Goal: Transaction & Acquisition: Purchase product/service

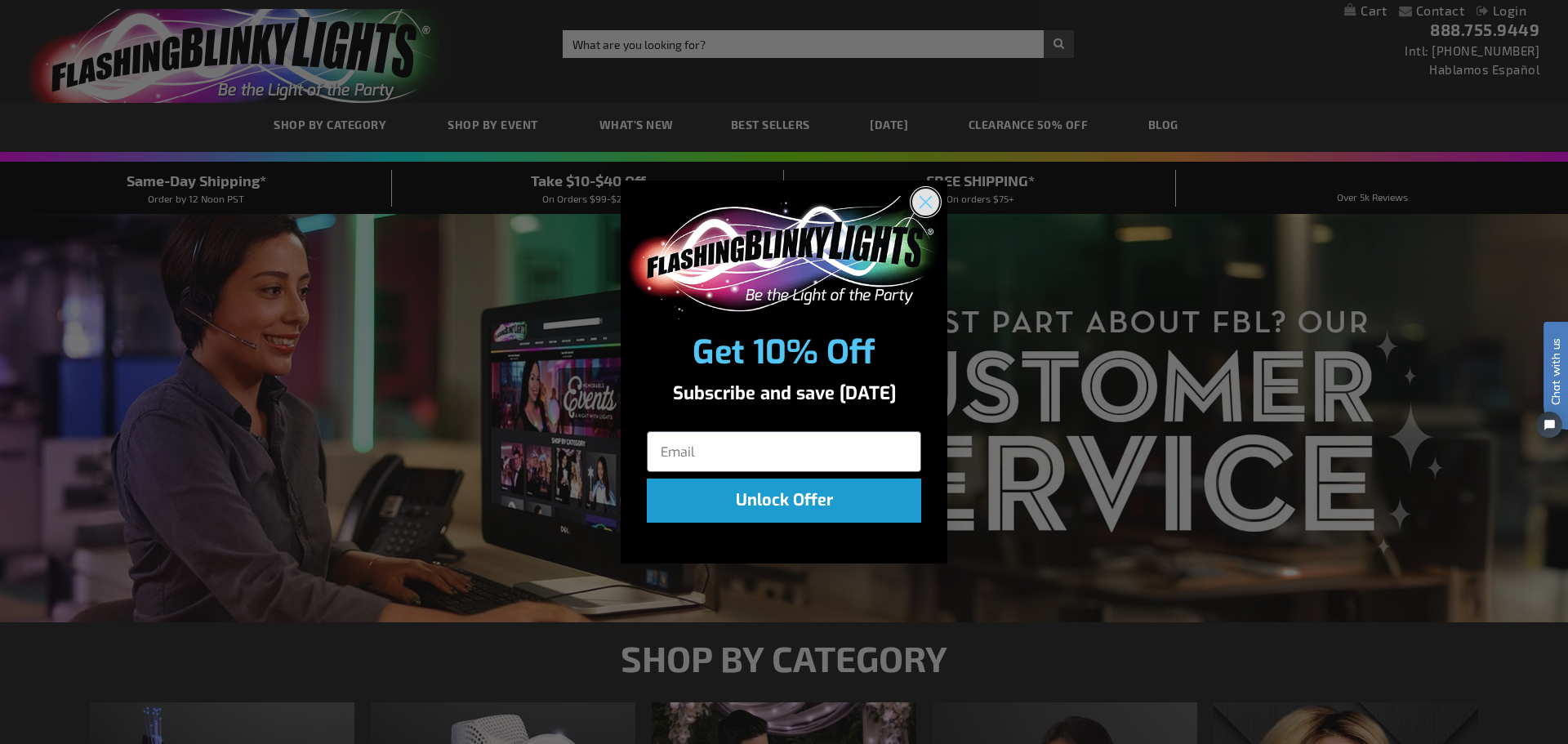
click at [920, 201] on circle "Close dialog" at bounding box center [926, 202] width 27 height 27
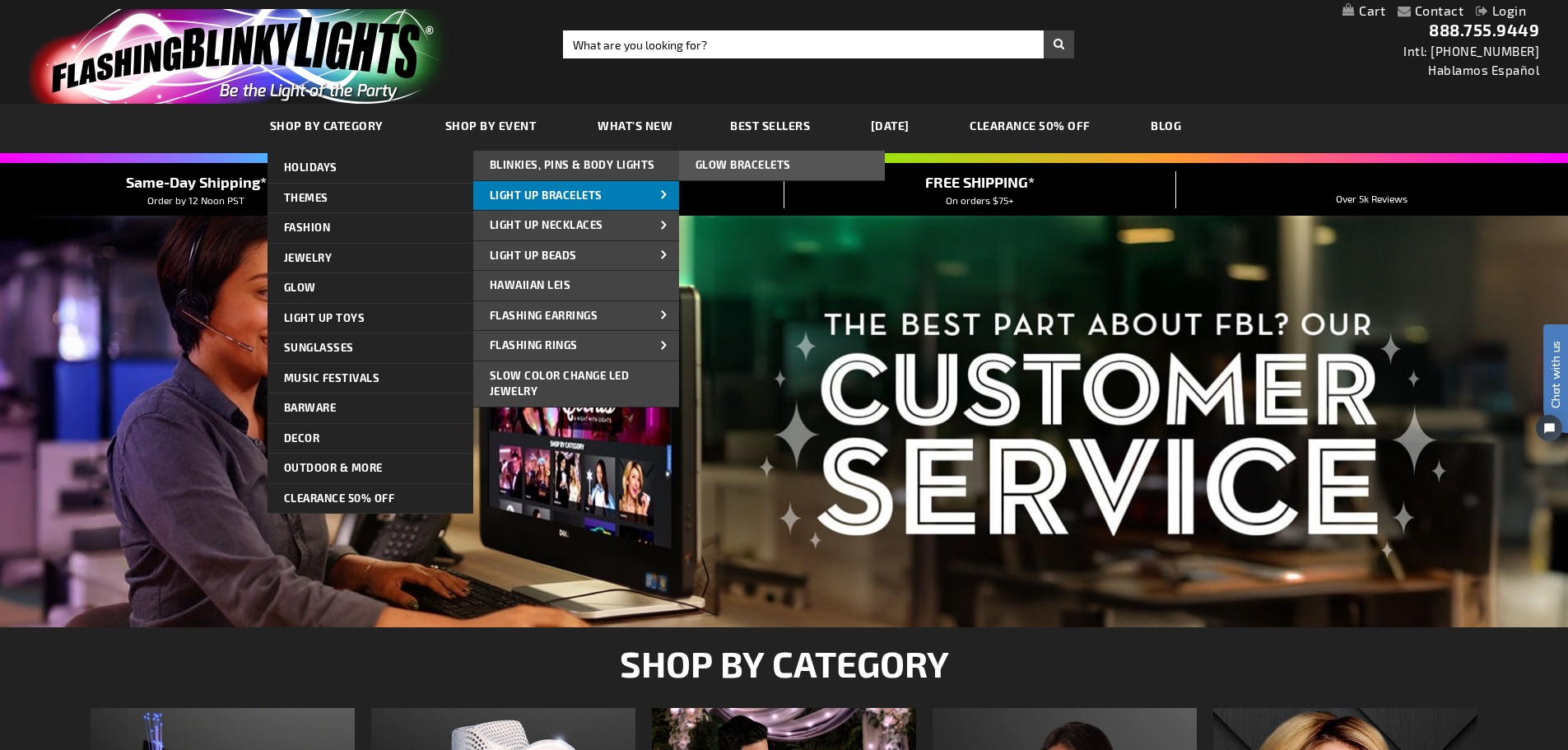
click at [571, 192] on span "Light Up Bracelets" at bounding box center [546, 195] width 113 height 13
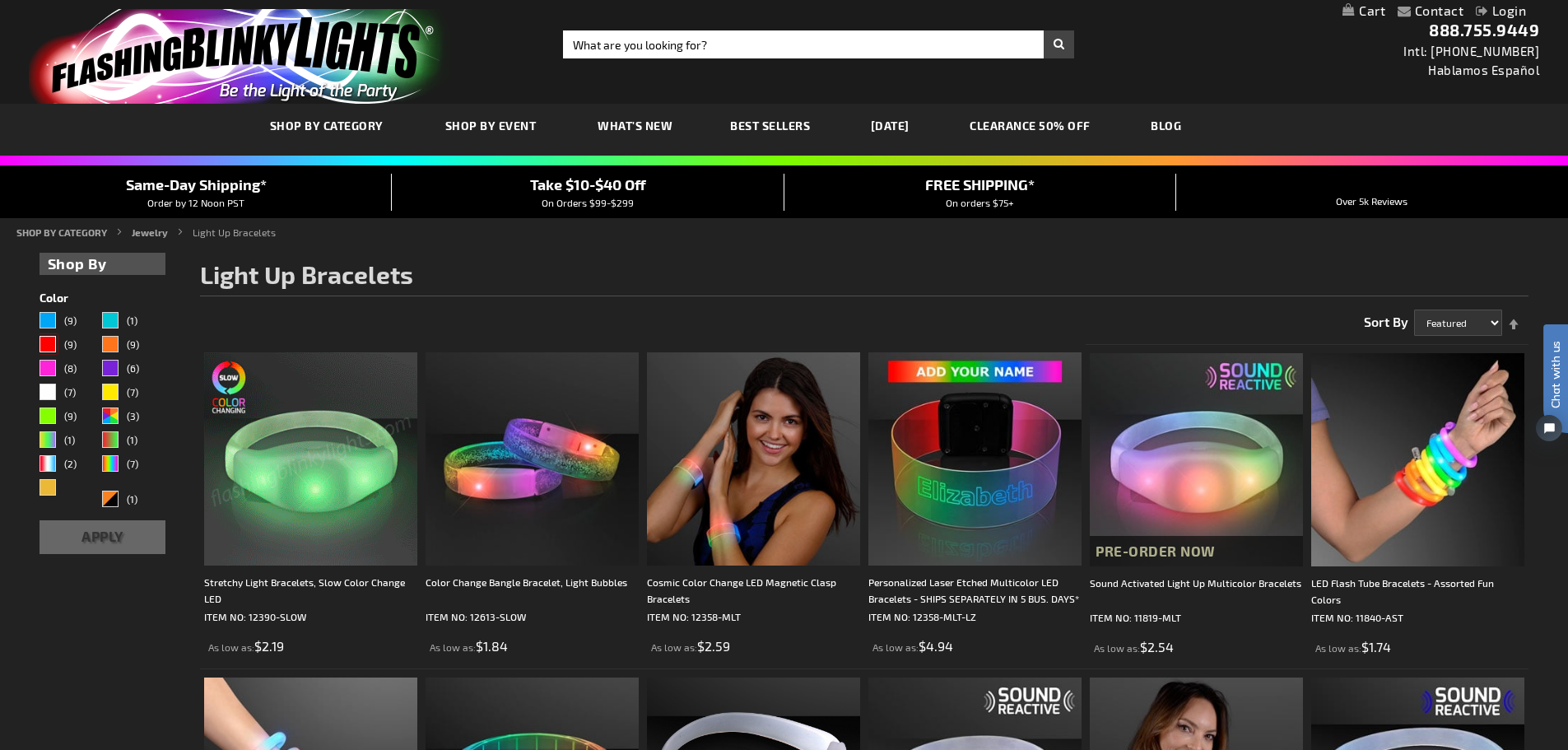
click at [46, 339] on div "Red" at bounding box center [48, 344] width 17 height 17
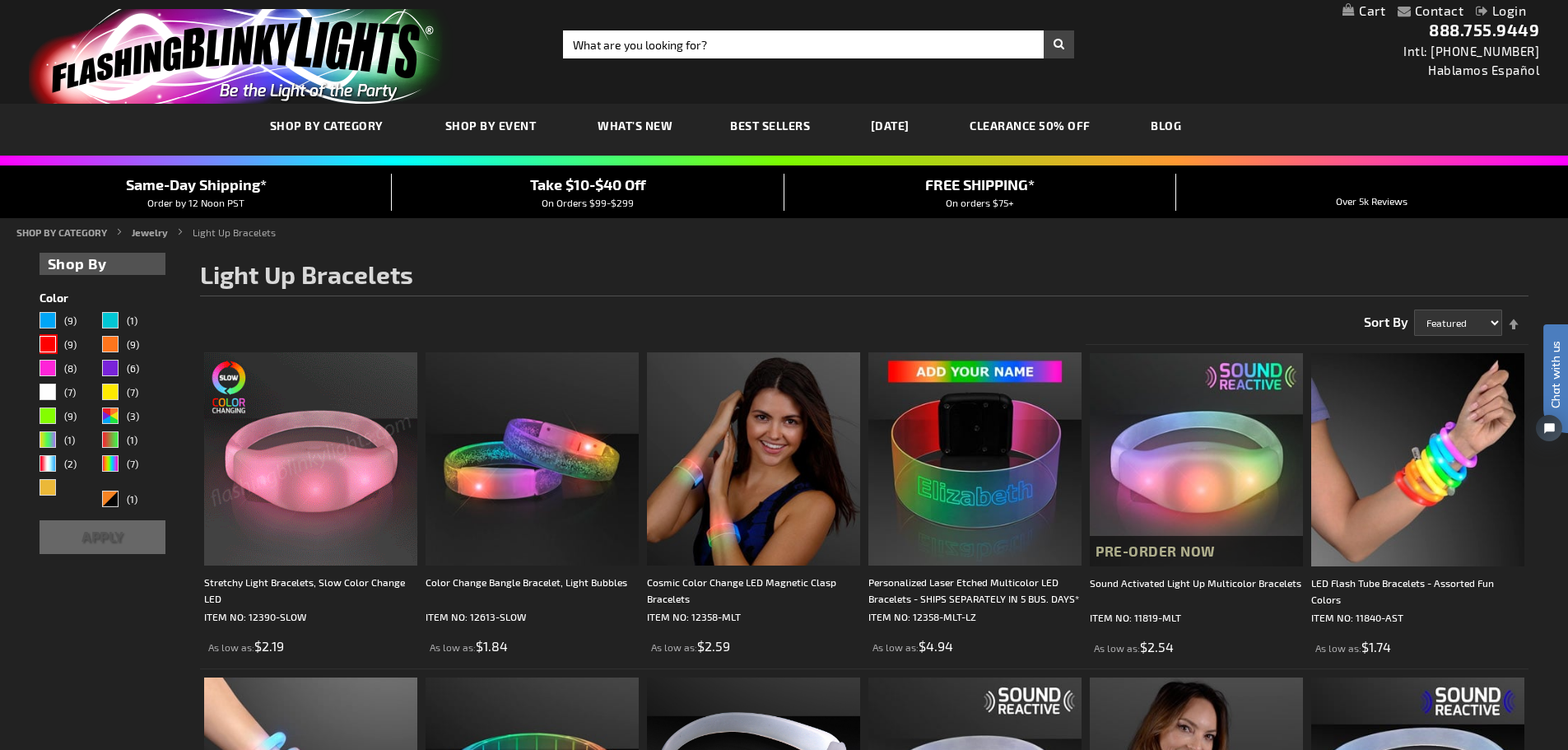
click at [115, 531] on button "Apply" at bounding box center [102, 537] width 126 height 33
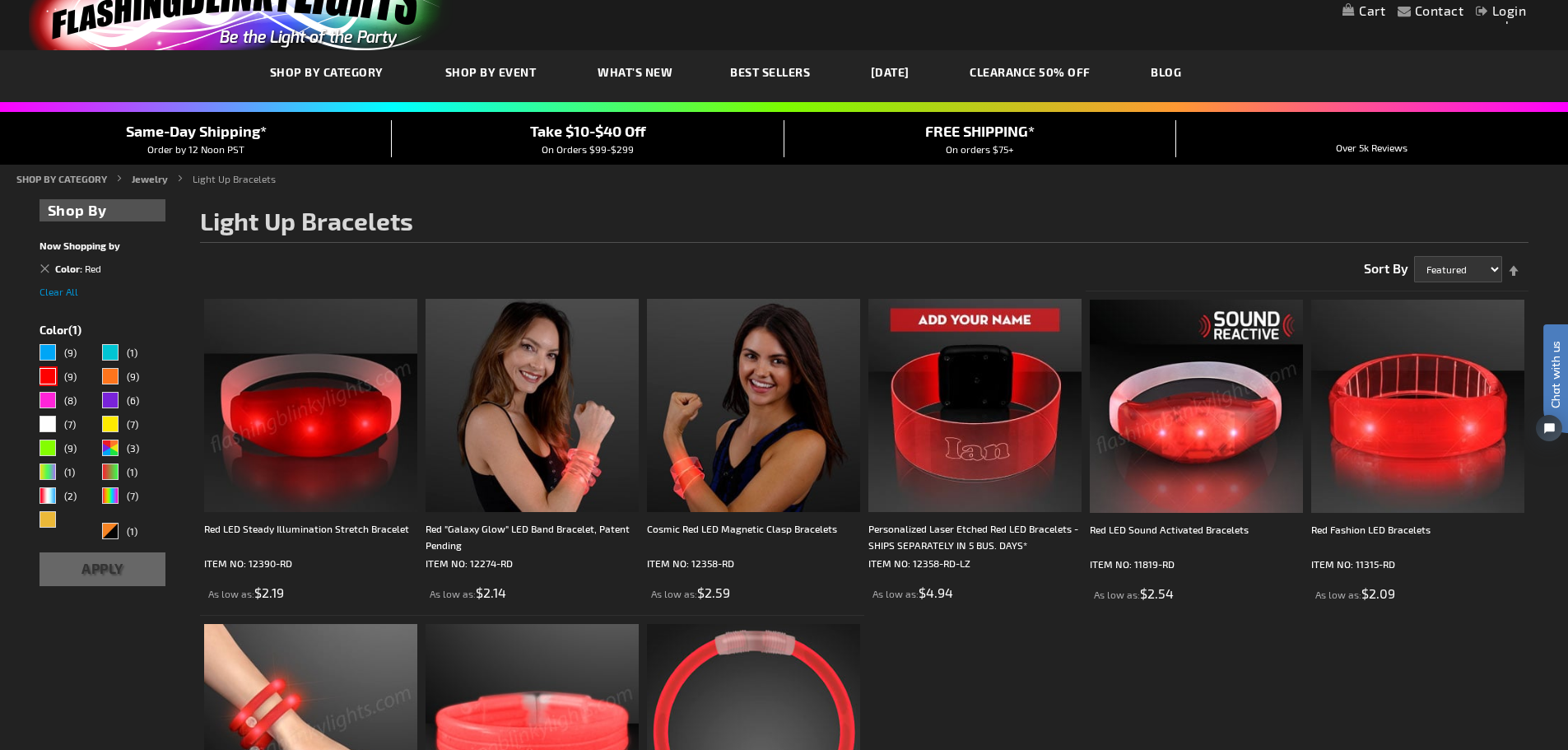
scroll to position [82, 0]
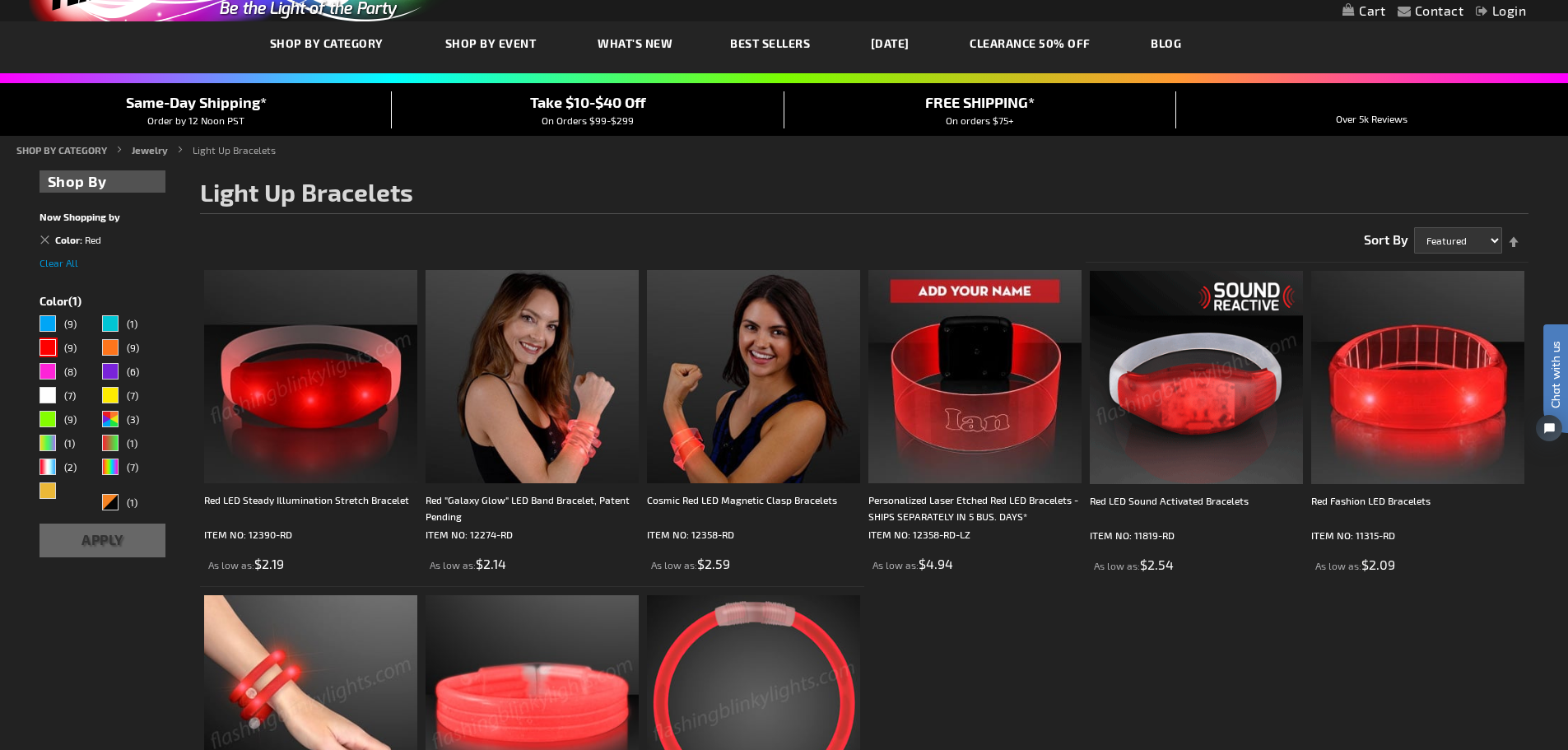
click at [1161, 475] on img at bounding box center [1196, 378] width 213 height 213
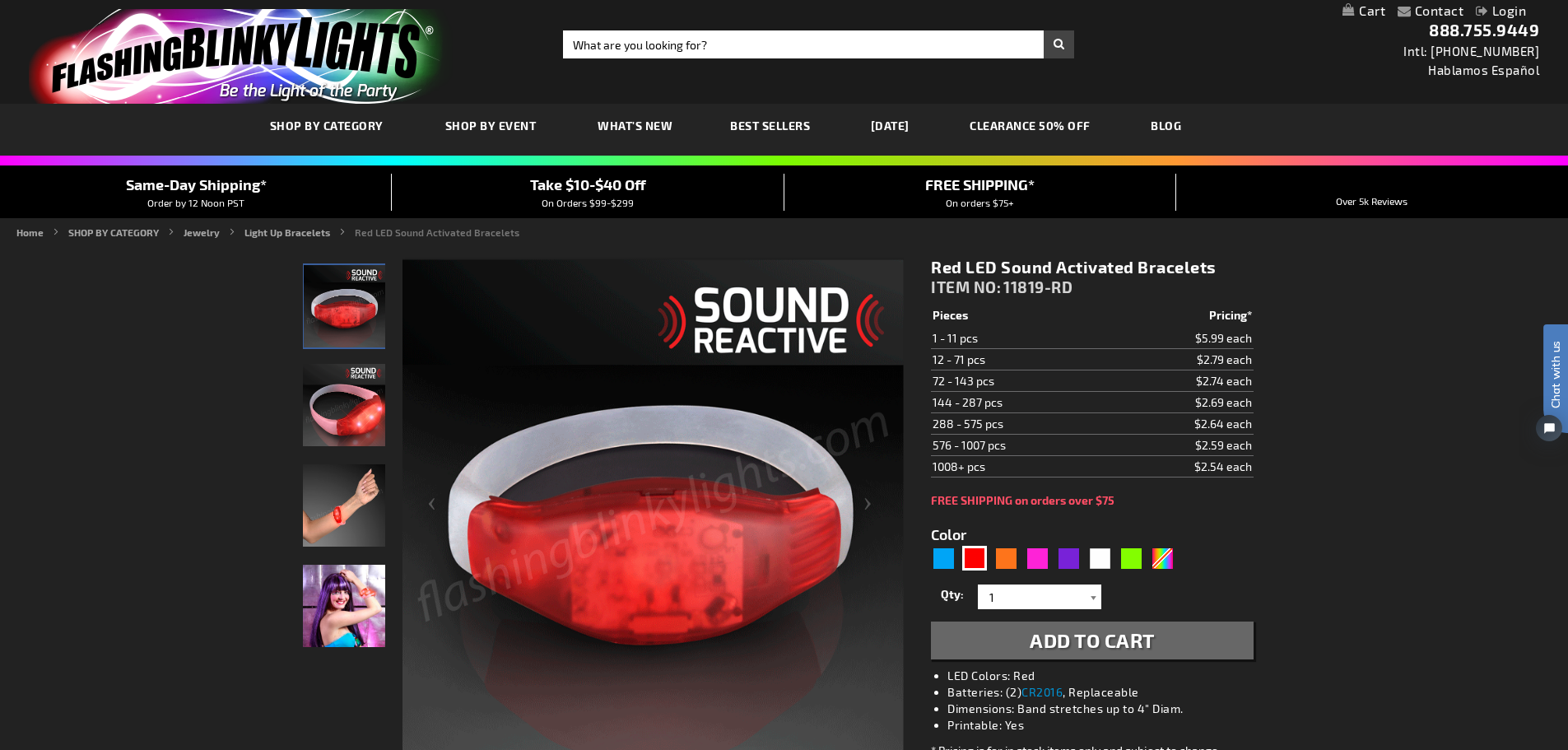
click at [1089, 600] on div at bounding box center [1094, 597] width 17 height 25
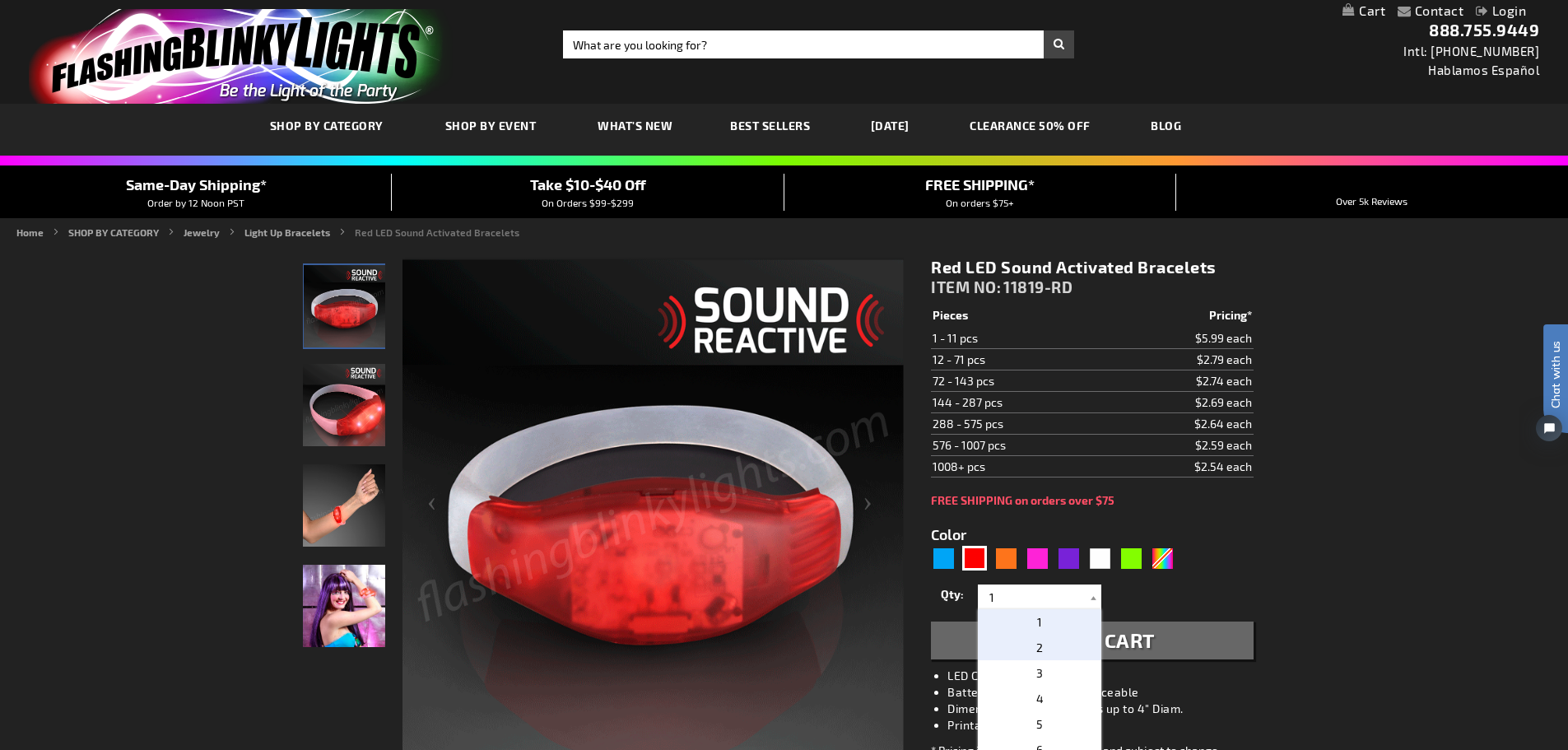
click at [1038, 645] on p "2" at bounding box center [1040, 647] width 124 height 25
type input "2"
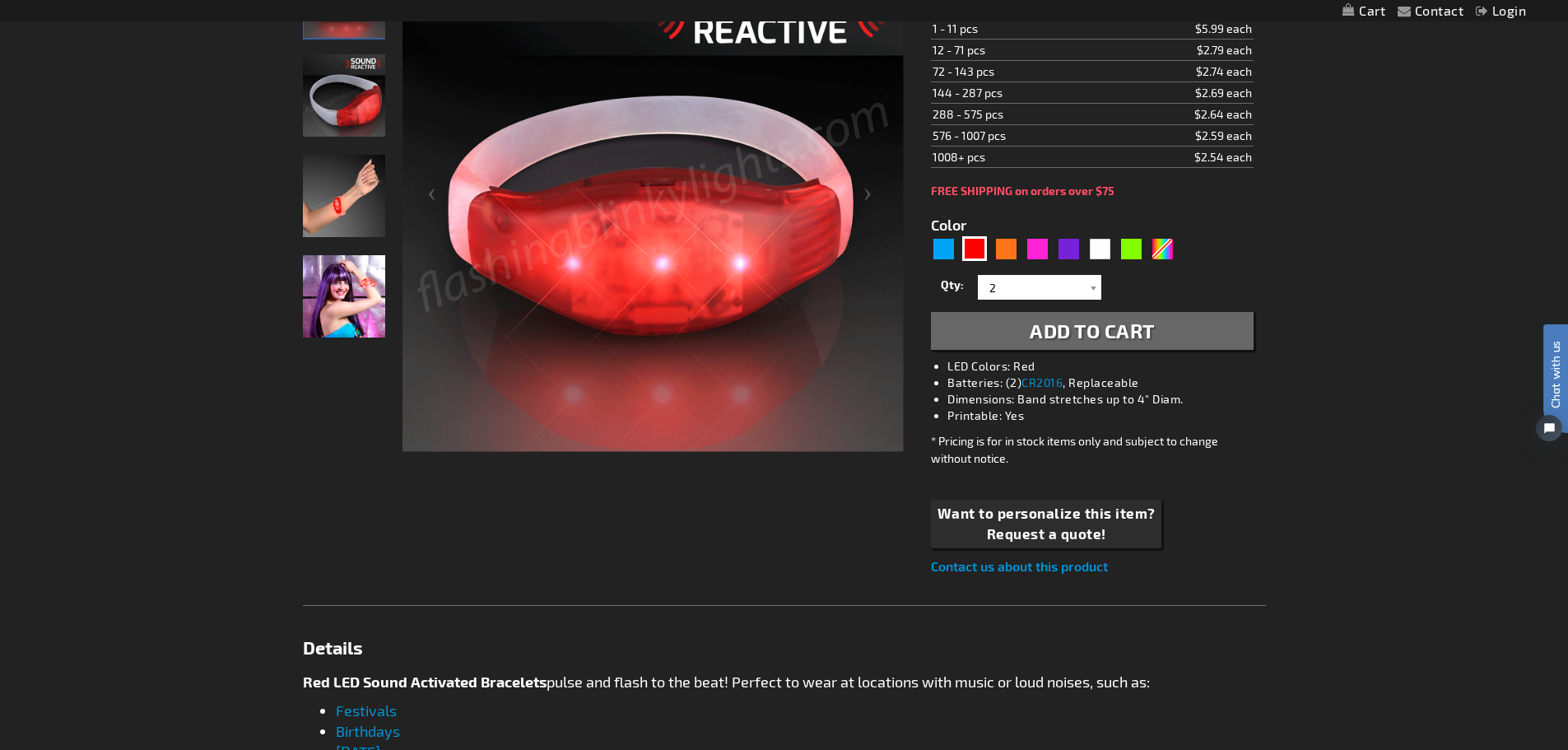
scroll to position [247, 0]
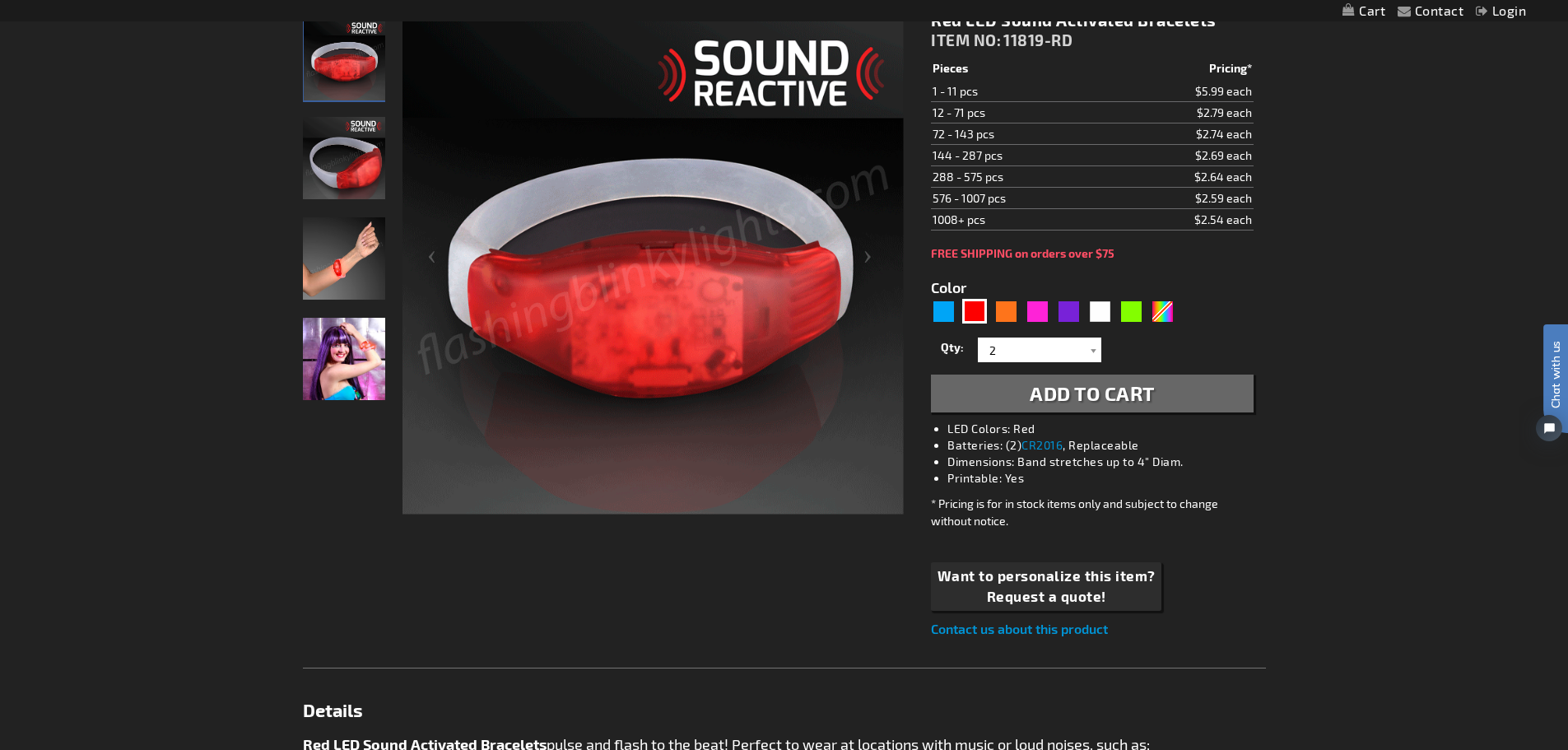
click at [1109, 398] on span "Add to Cart" at bounding box center [1093, 393] width 126 height 24
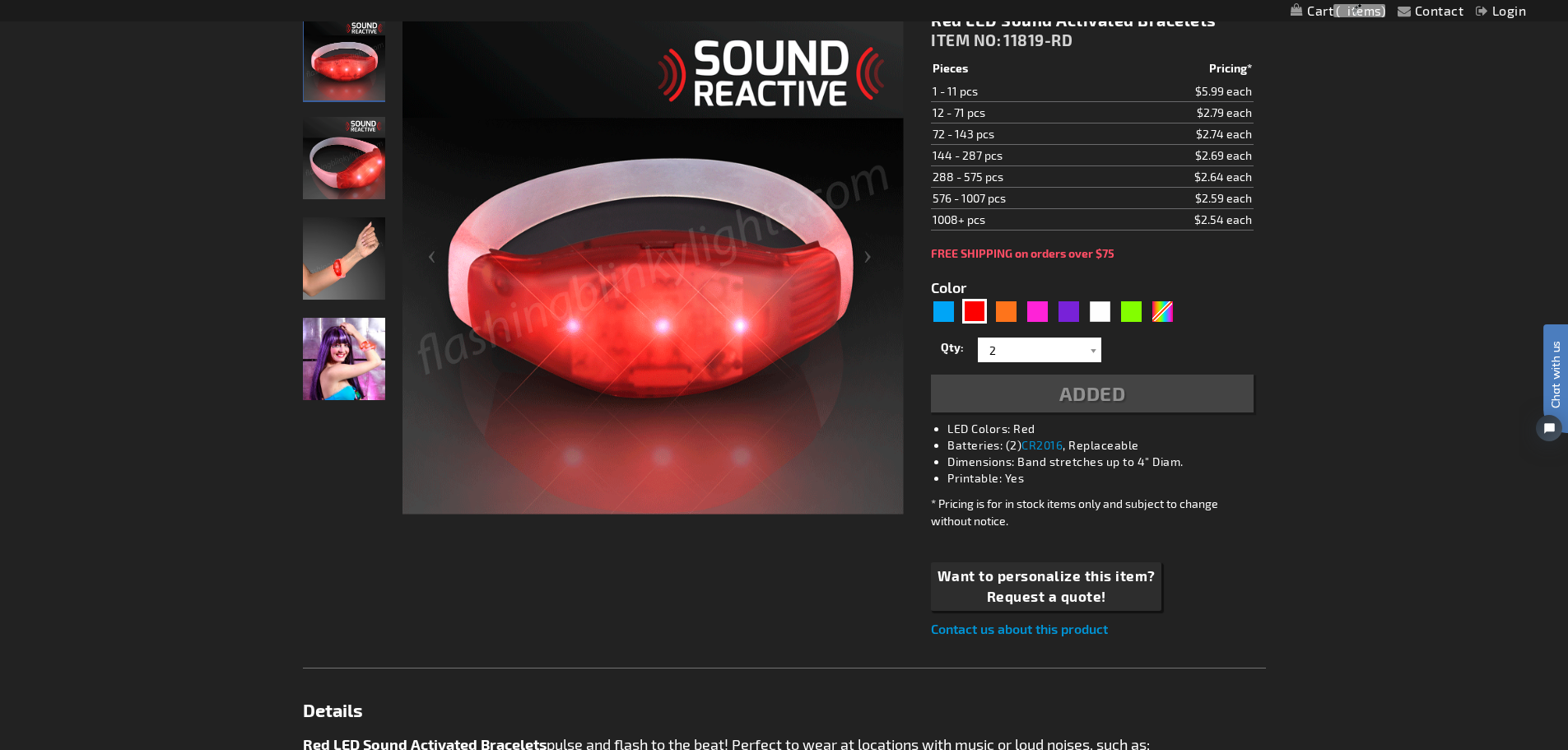
scroll to position [285, 0]
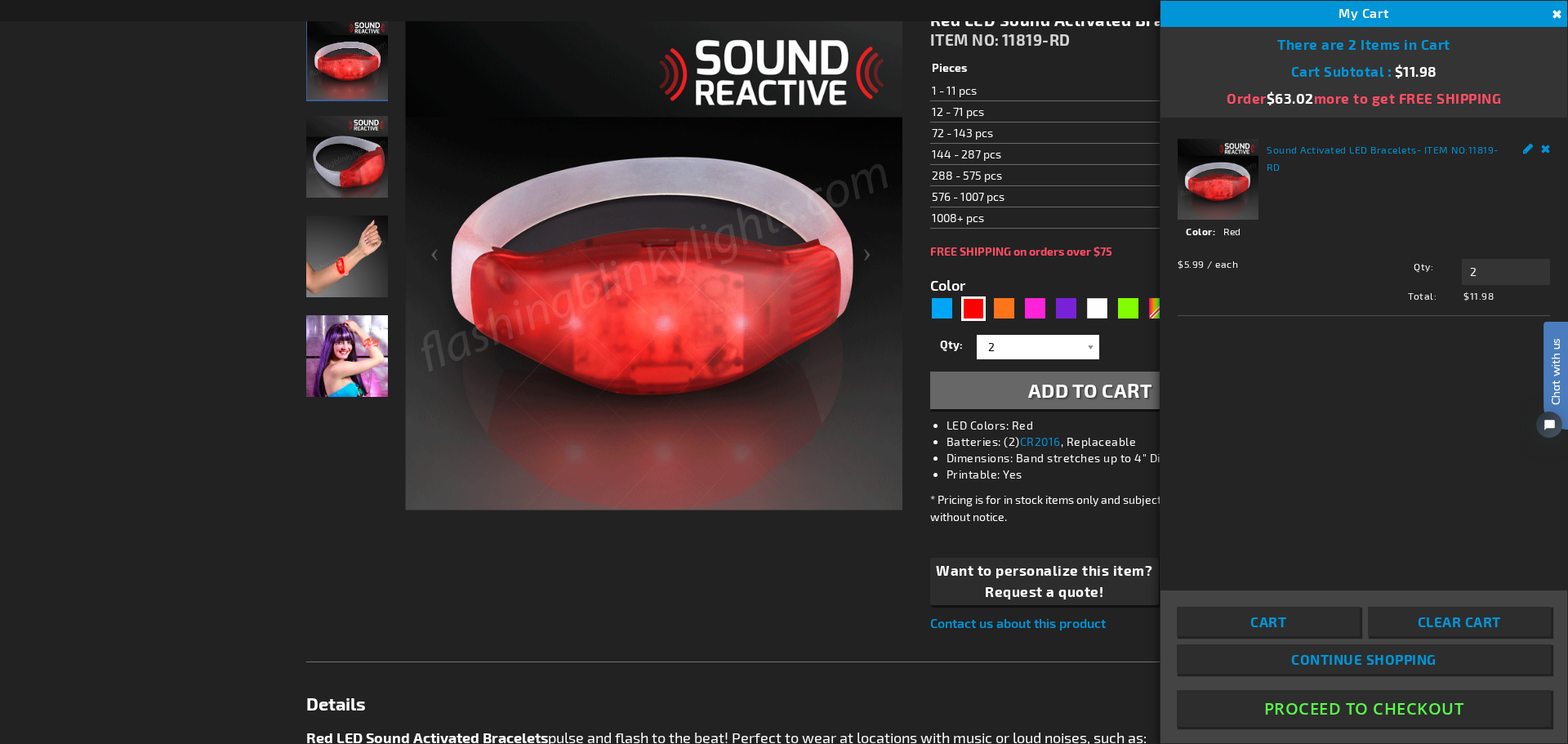
click at [1379, 702] on button "Proceed To Checkout" at bounding box center [1364, 708] width 374 height 37
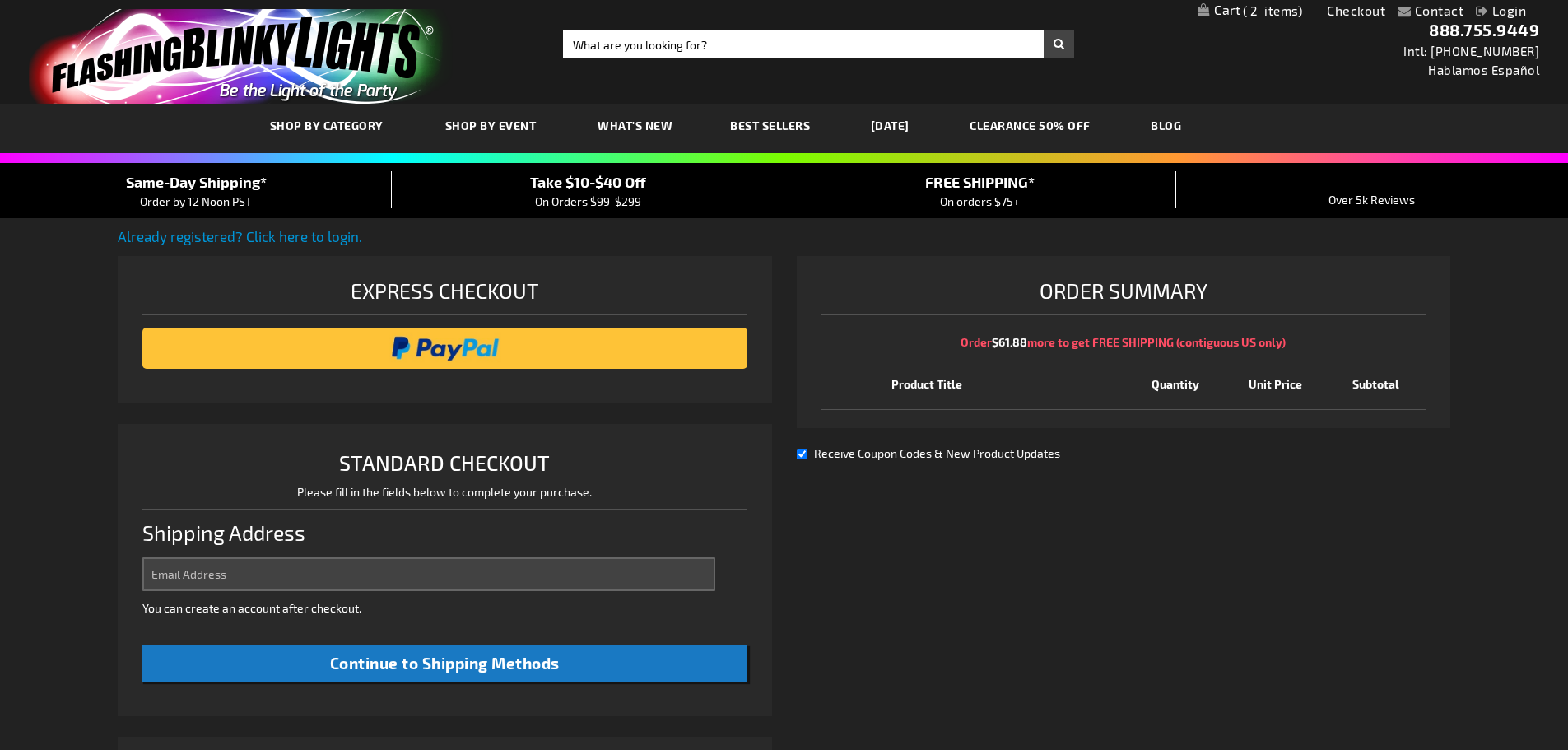
select select "US"
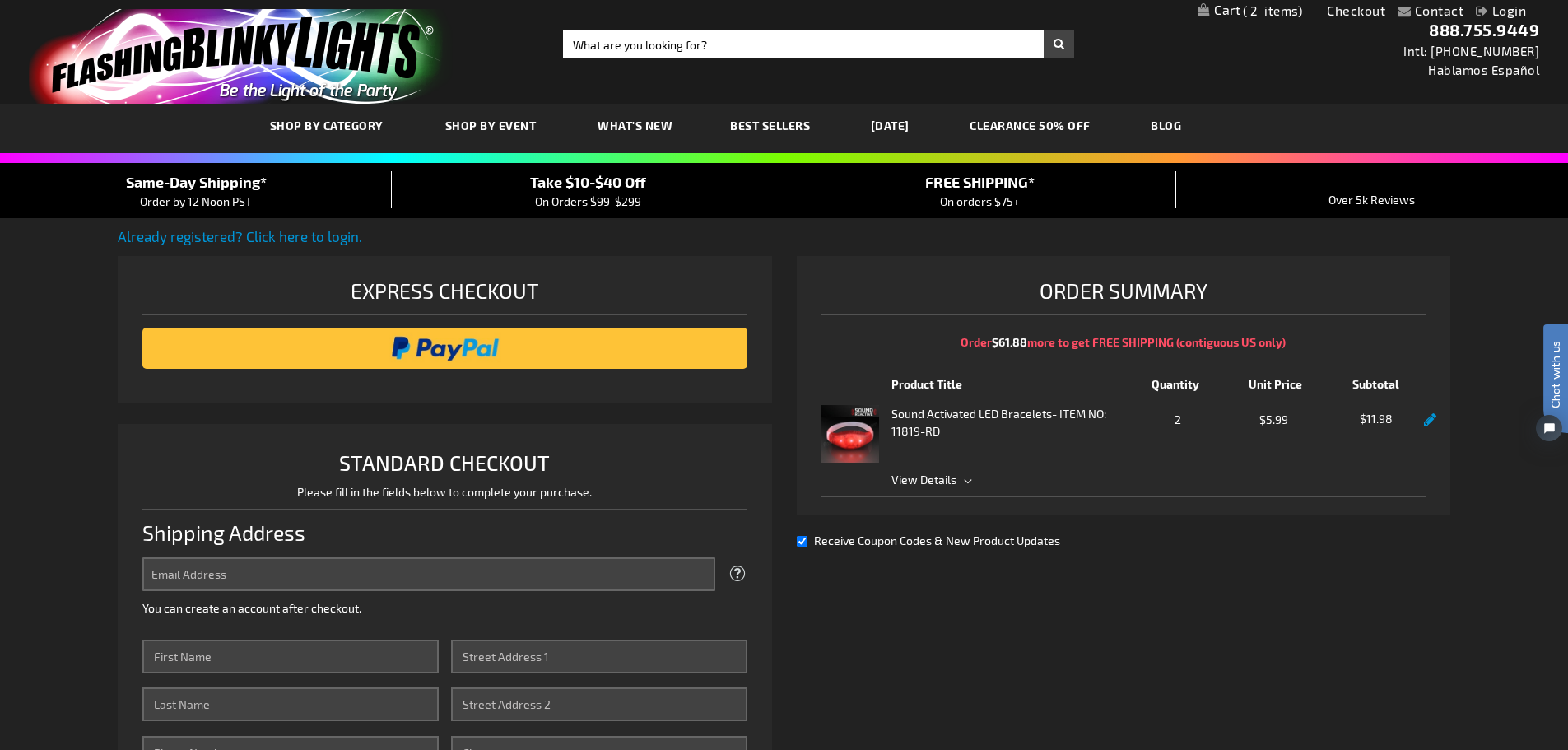
click at [912, 479] on span "View Details" at bounding box center [924, 480] width 65 height 14
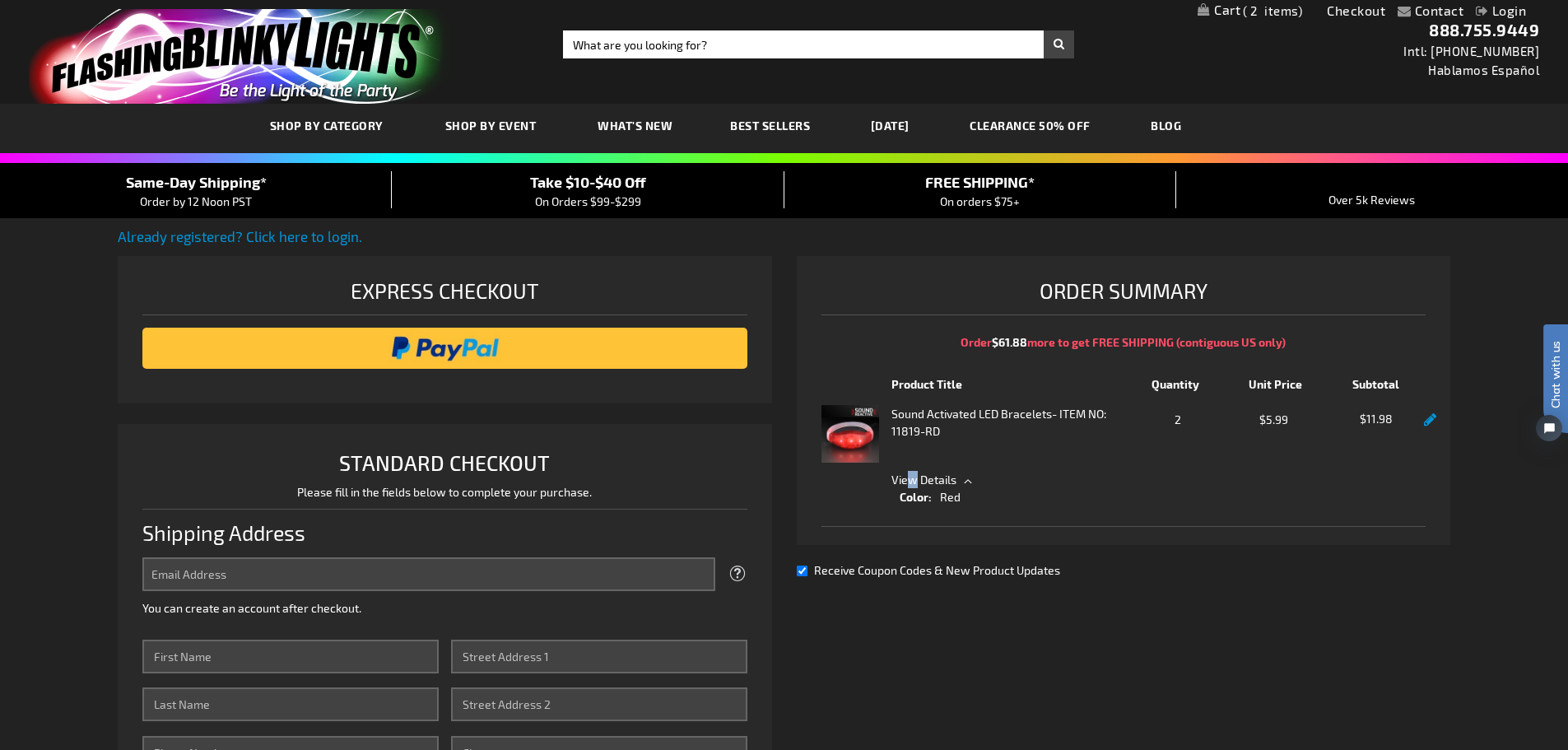
click at [912, 479] on span "View Details" at bounding box center [924, 480] width 65 height 14
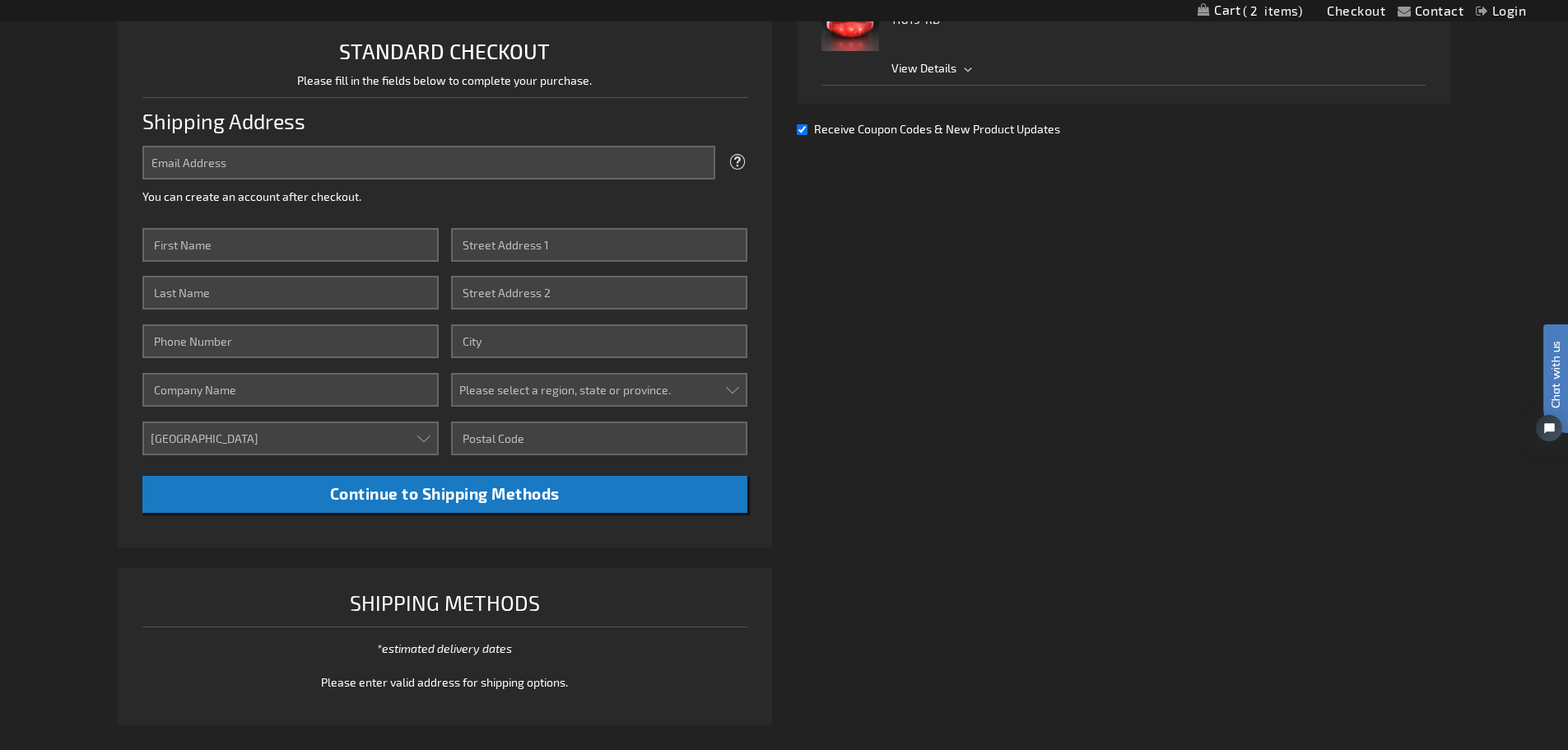
scroll to position [326, 0]
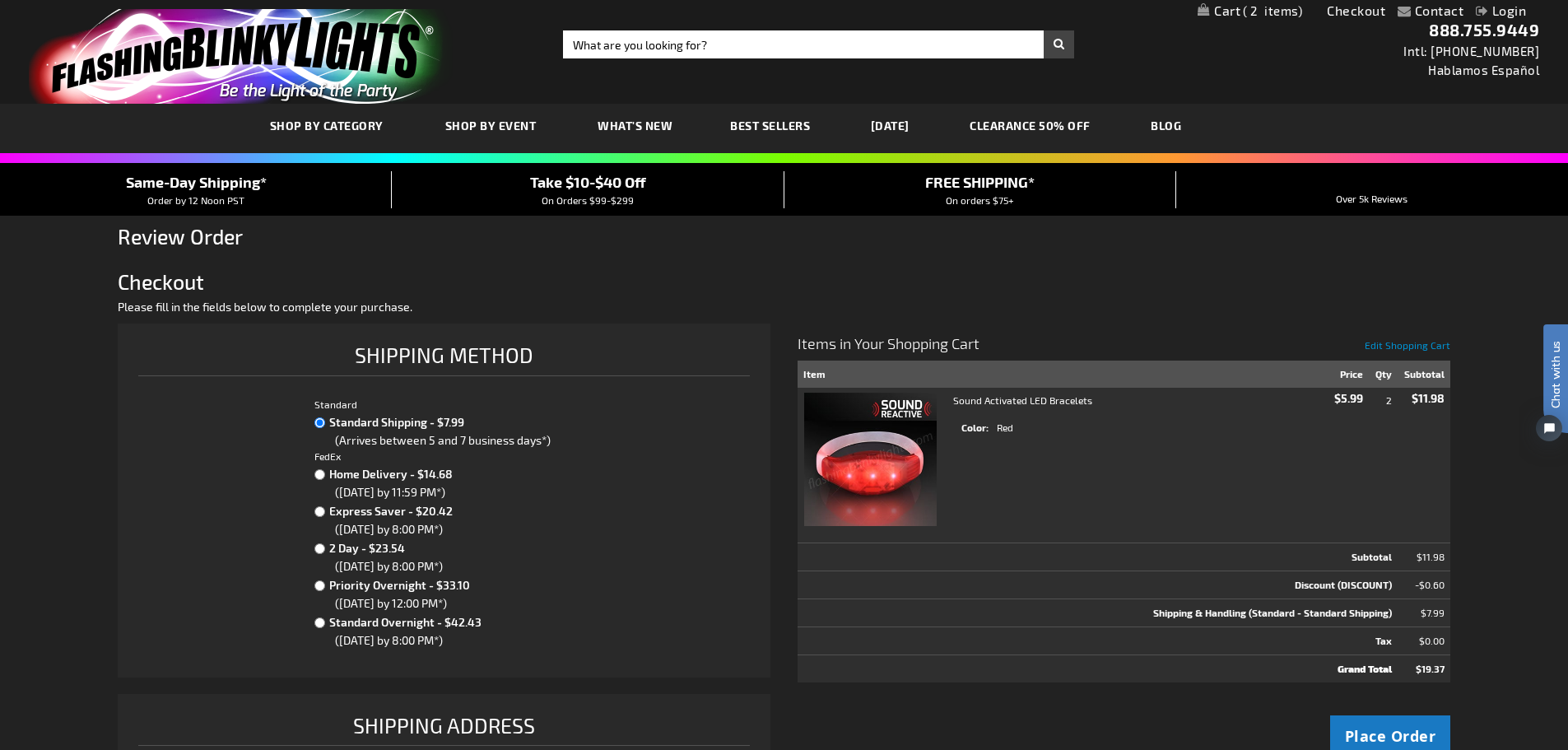
click at [723, 588] on div "Standard Standard Shipping - $7.99 (Arrives between 5 and 7 business days*) Fed…" at bounding box center [443, 527] width 612 height 260
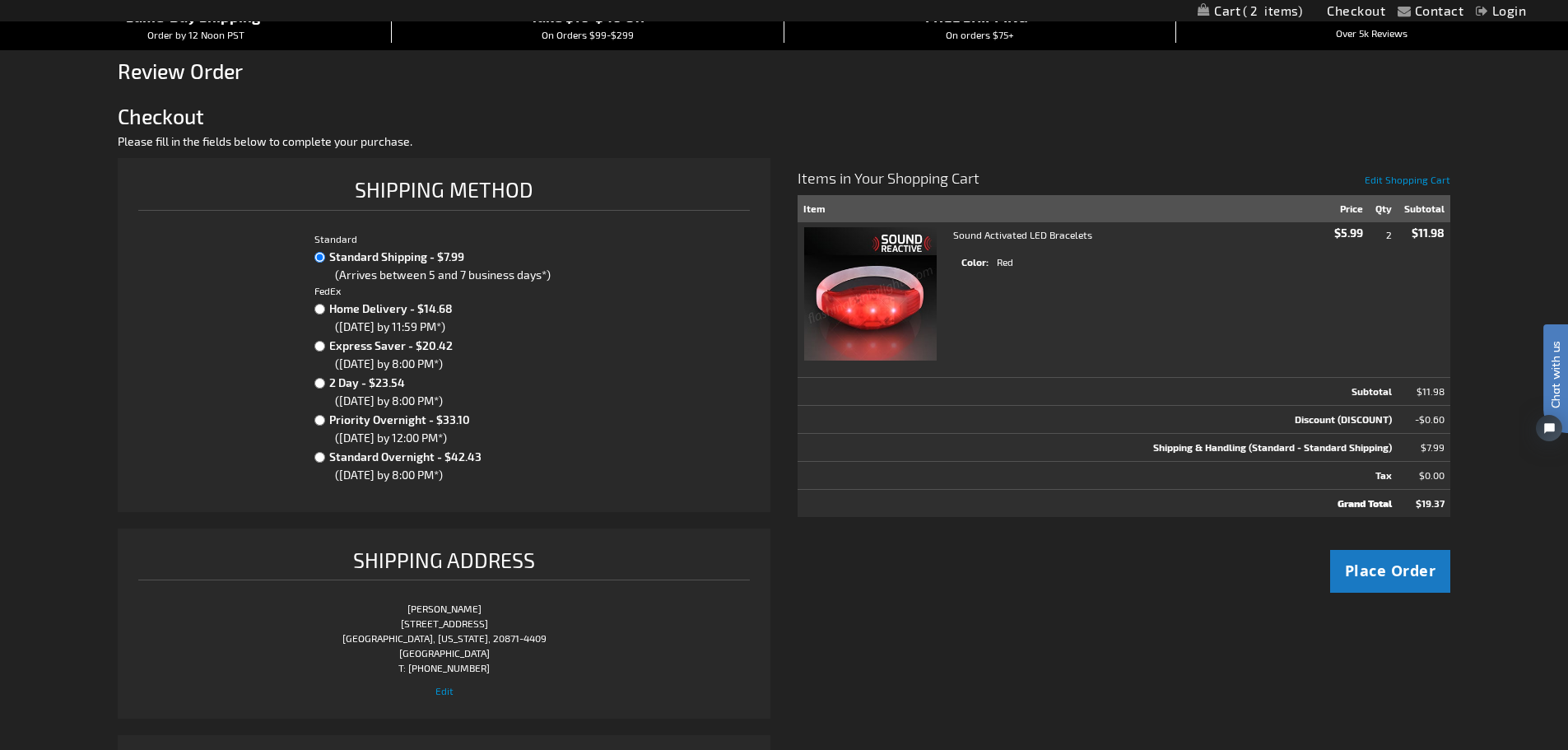
scroll to position [165, 0]
click at [1385, 577] on span "Place Order" at bounding box center [1390, 572] width 91 height 21
